Goal: Transaction & Acquisition: Purchase product/service

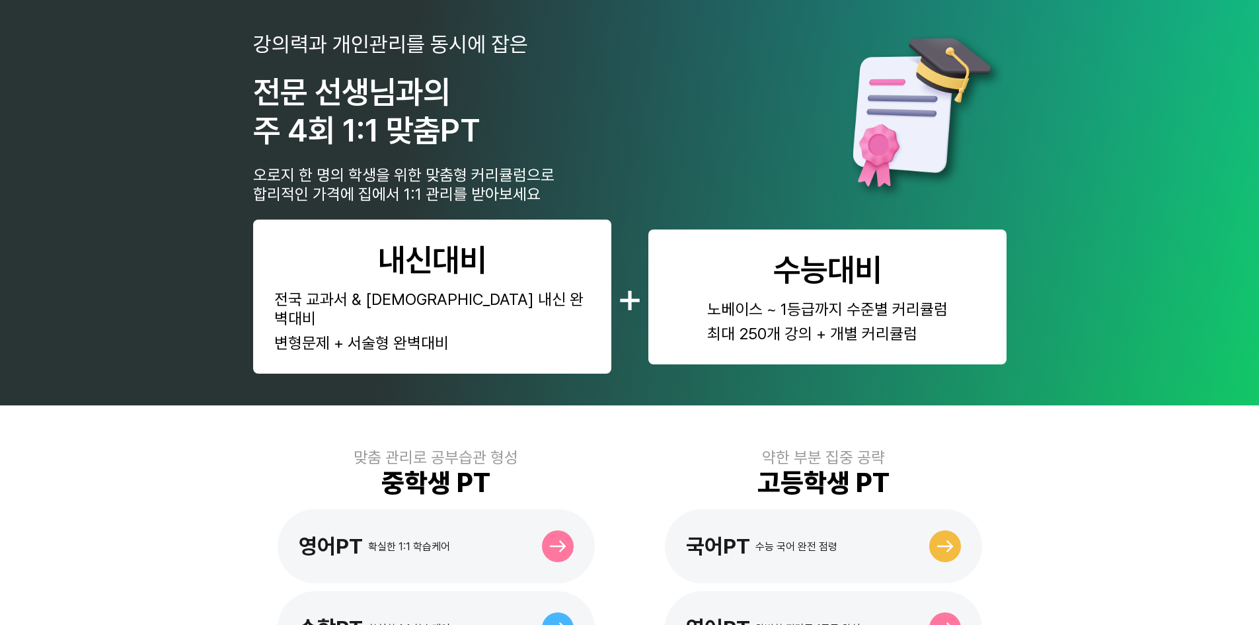
scroll to position [198, 0]
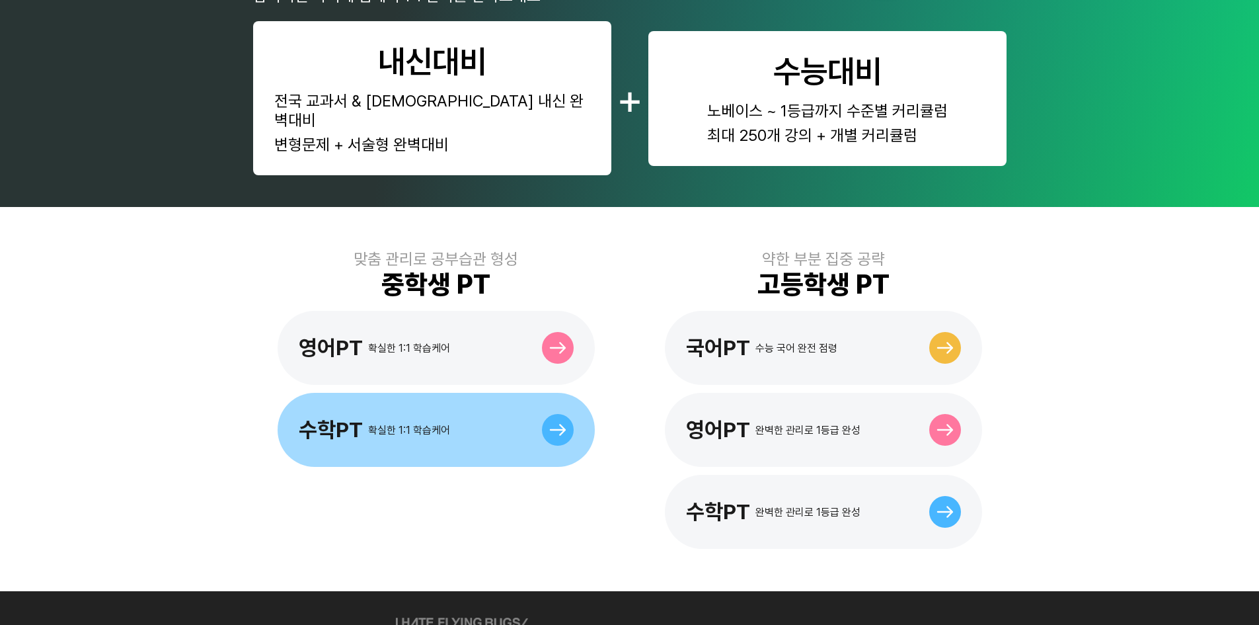
click at [491, 445] on div "수학PT 확실한 1:1 학습케어" at bounding box center [436, 430] width 317 height 74
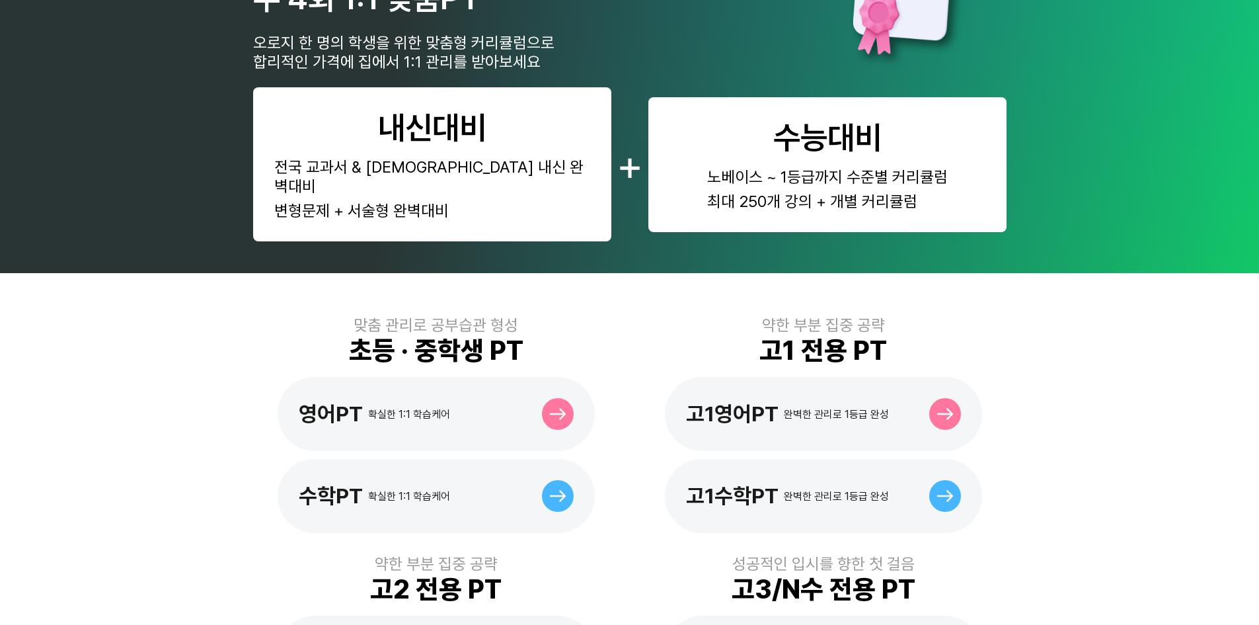
scroll to position [198, 0]
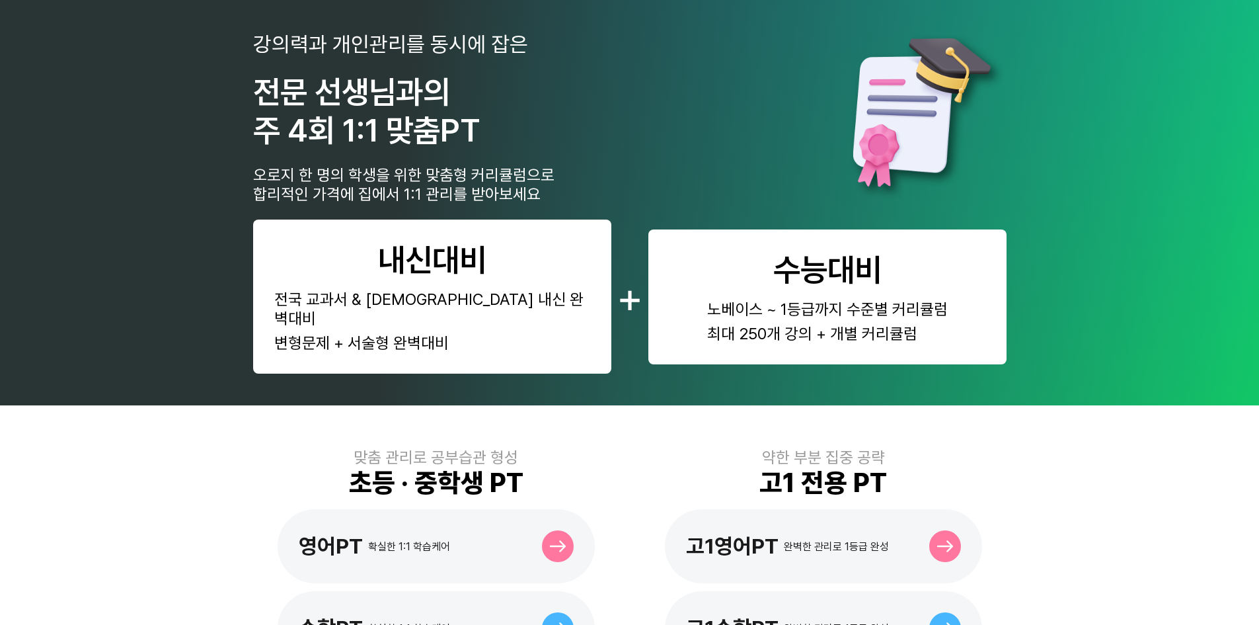
scroll to position [66, 0]
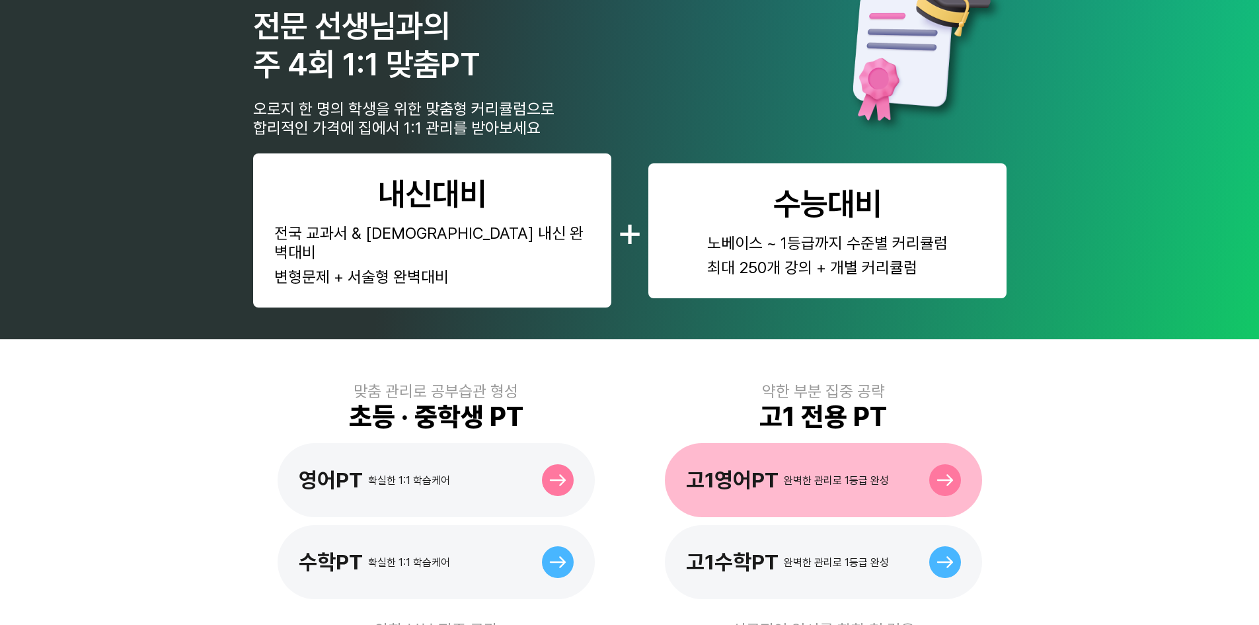
click at [782, 467] on div "고1영어PT 완벽한 관리로 1등급 완성" at bounding box center [787, 479] width 203 height 25
